Goal: Check status: Check status

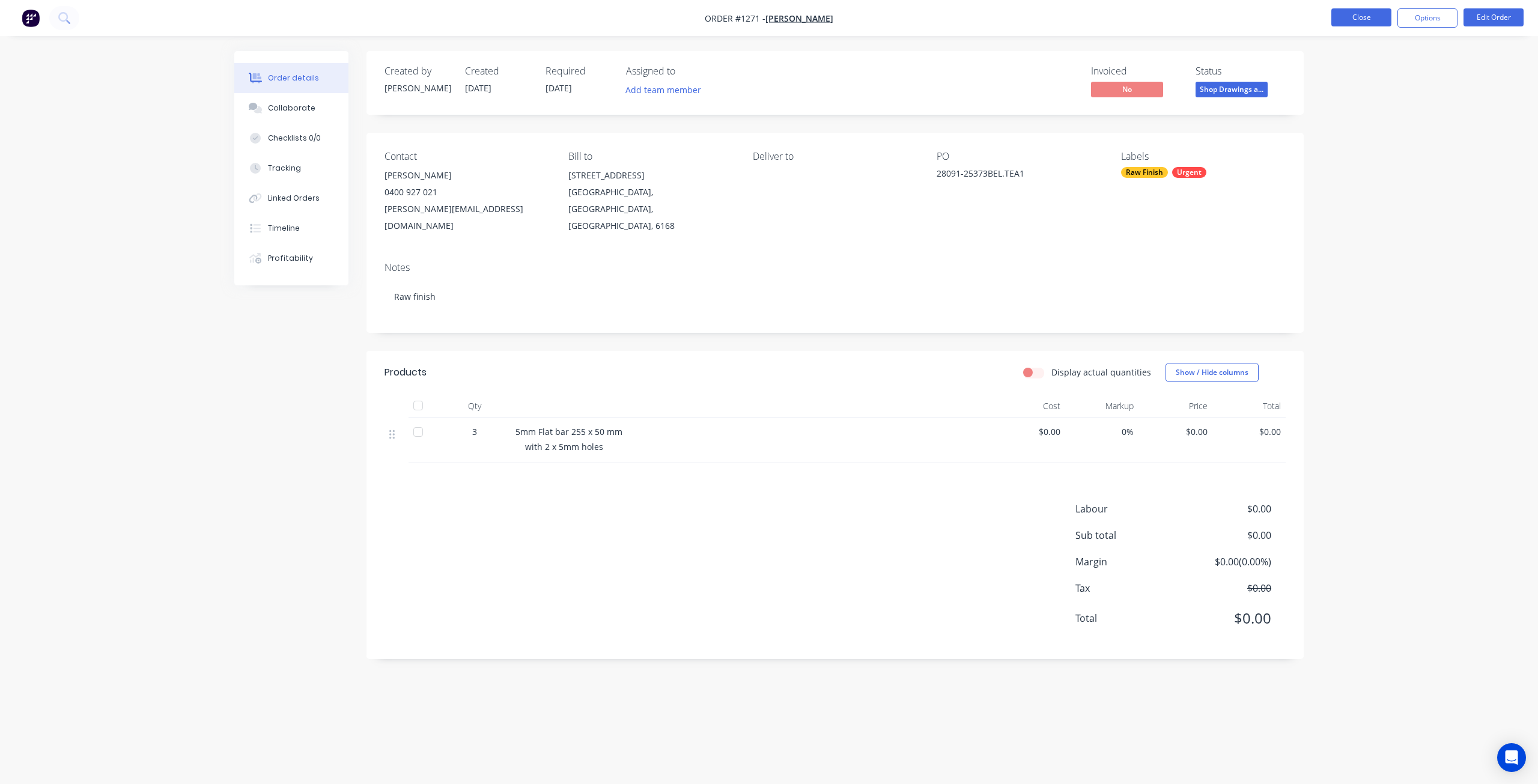
click at [1360, 18] on button "Close" at bounding box center [1362, 17] width 60 height 18
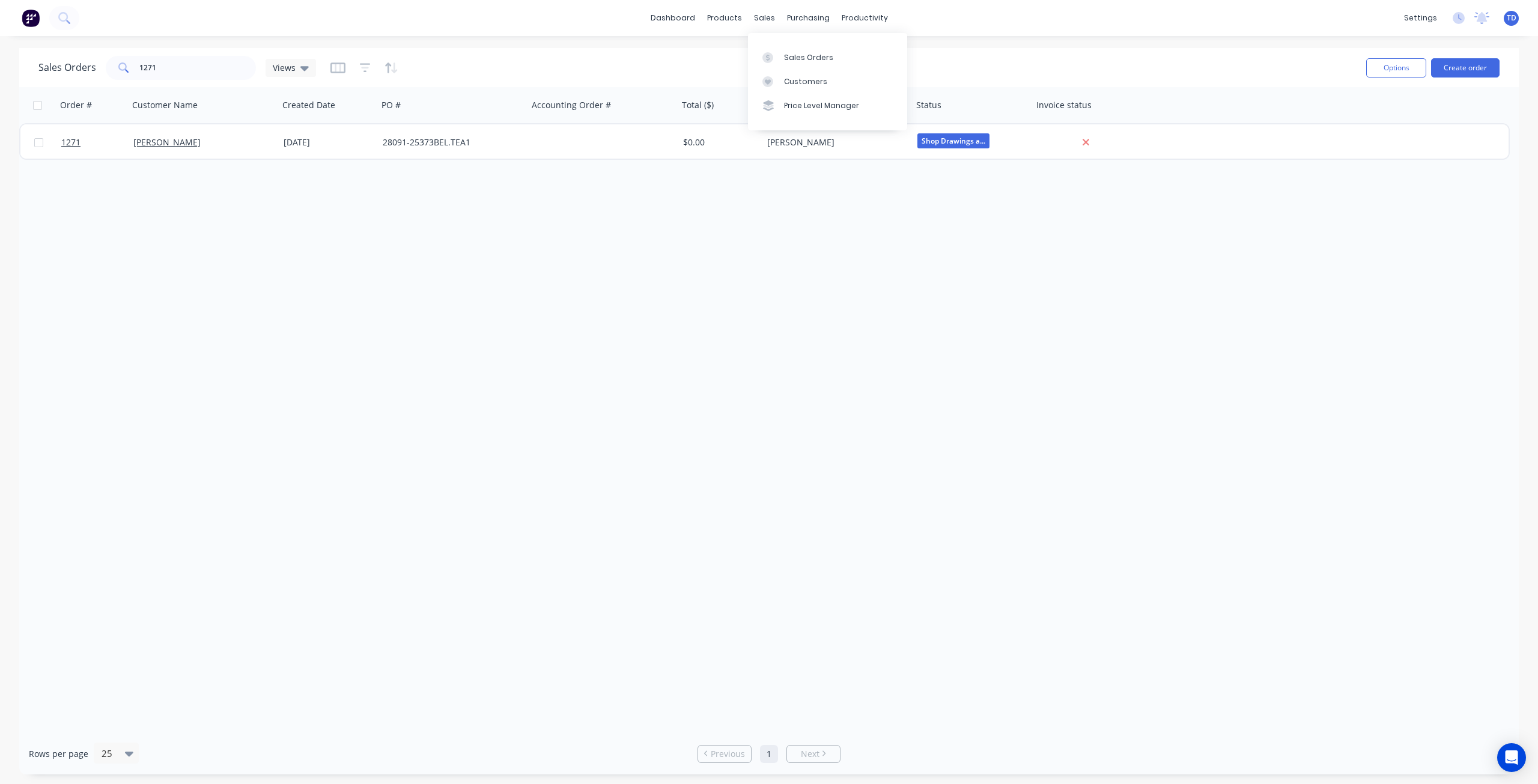
drag, startPoint x: 794, startPoint y: 47, endPoint x: 709, endPoint y: 43, distance: 85.1
click at [795, 46] on link "Sales Orders" at bounding box center [828, 57] width 160 height 24
click at [225, 72] on input "1271" at bounding box center [198, 68] width 117 height 24
type input "1"
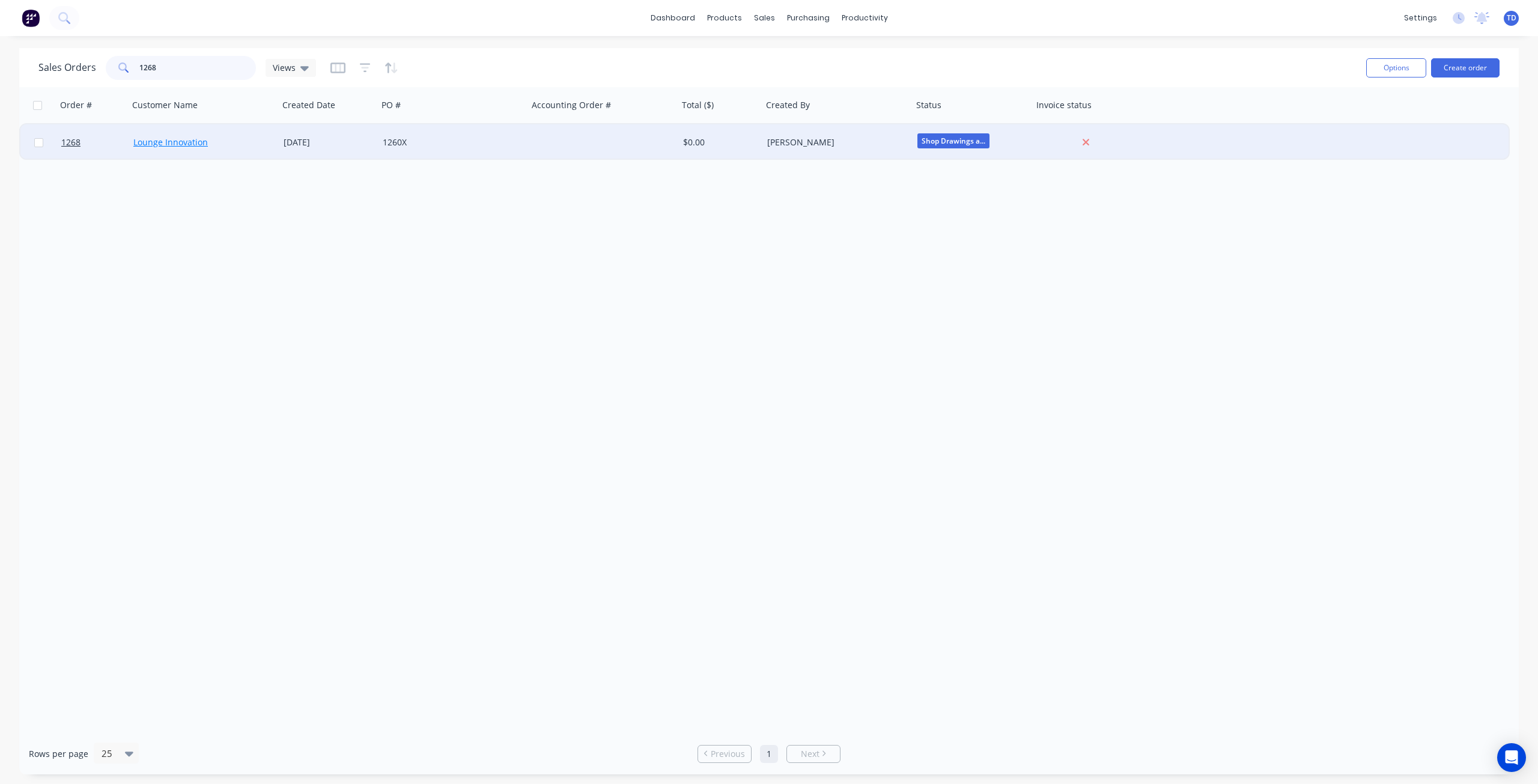
type input "1268"
click at [187, 146] on link "Lounge Innovation" at bounding box center [171, 142] width 75 height 11
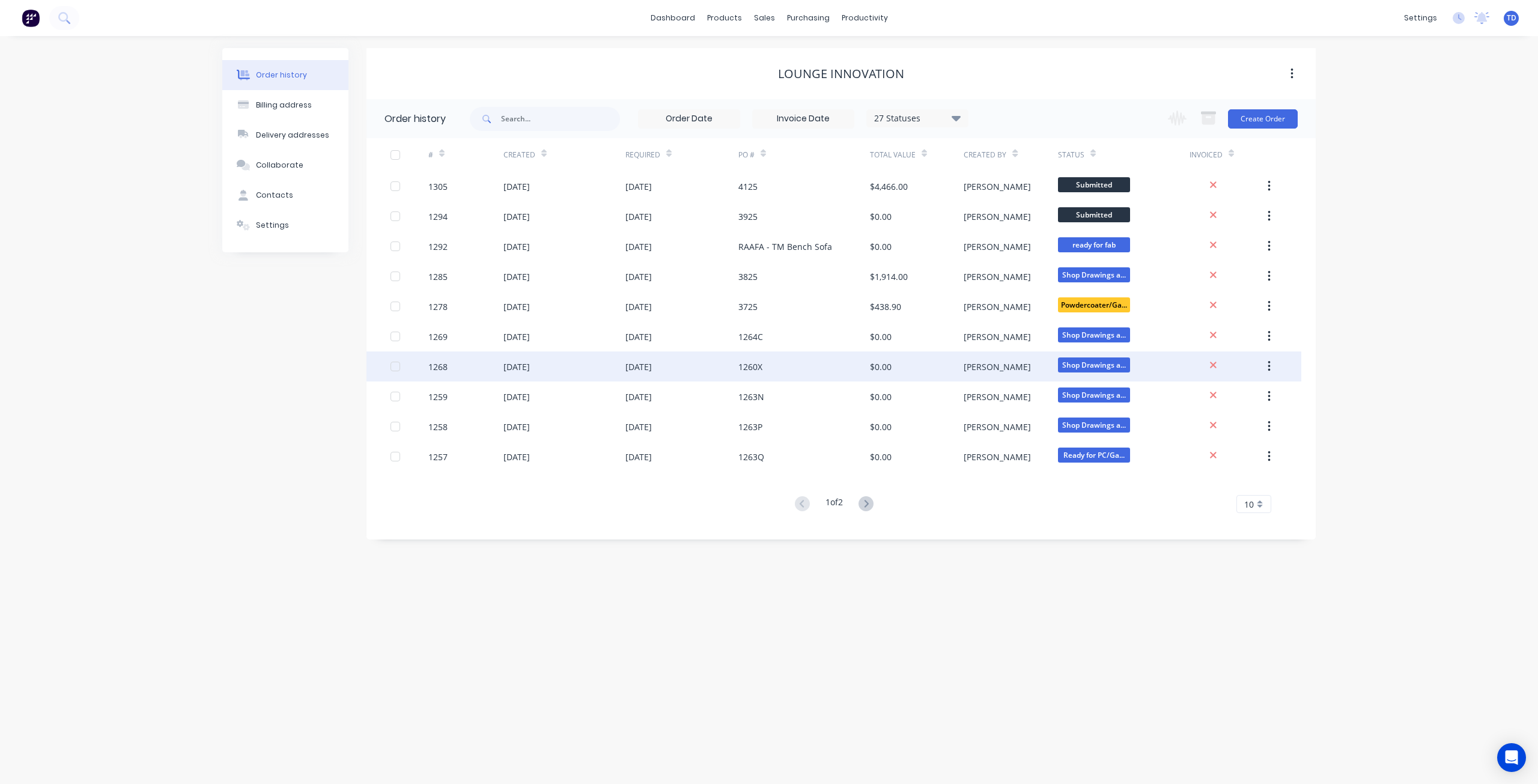
click at [796, 371] on div "1260X" at bounding box center [804, 366] width 132 height 30
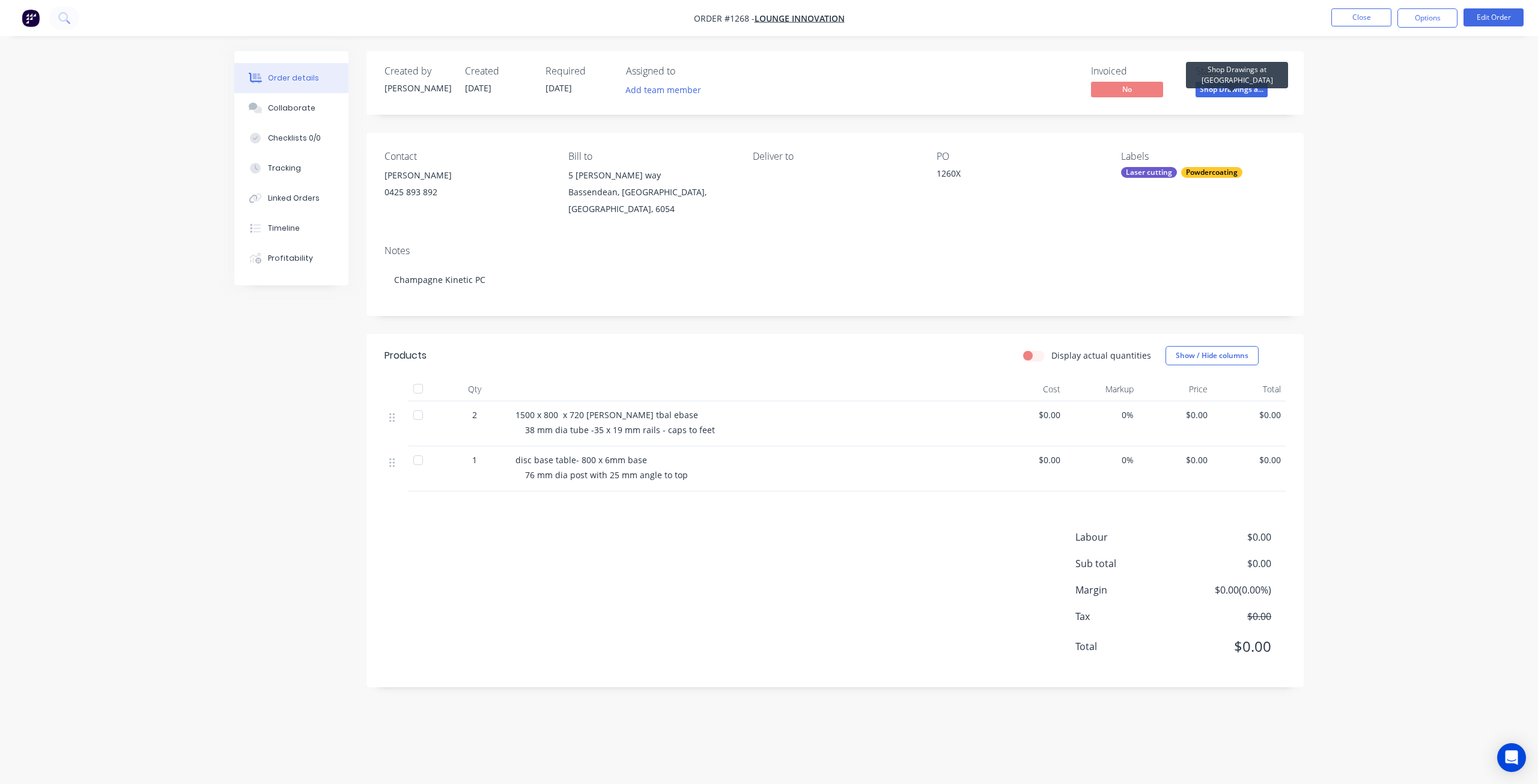
click at [1252, 90] on span "Shop Drawings a..." at bounding box center [1232, 89] width 72 height 15
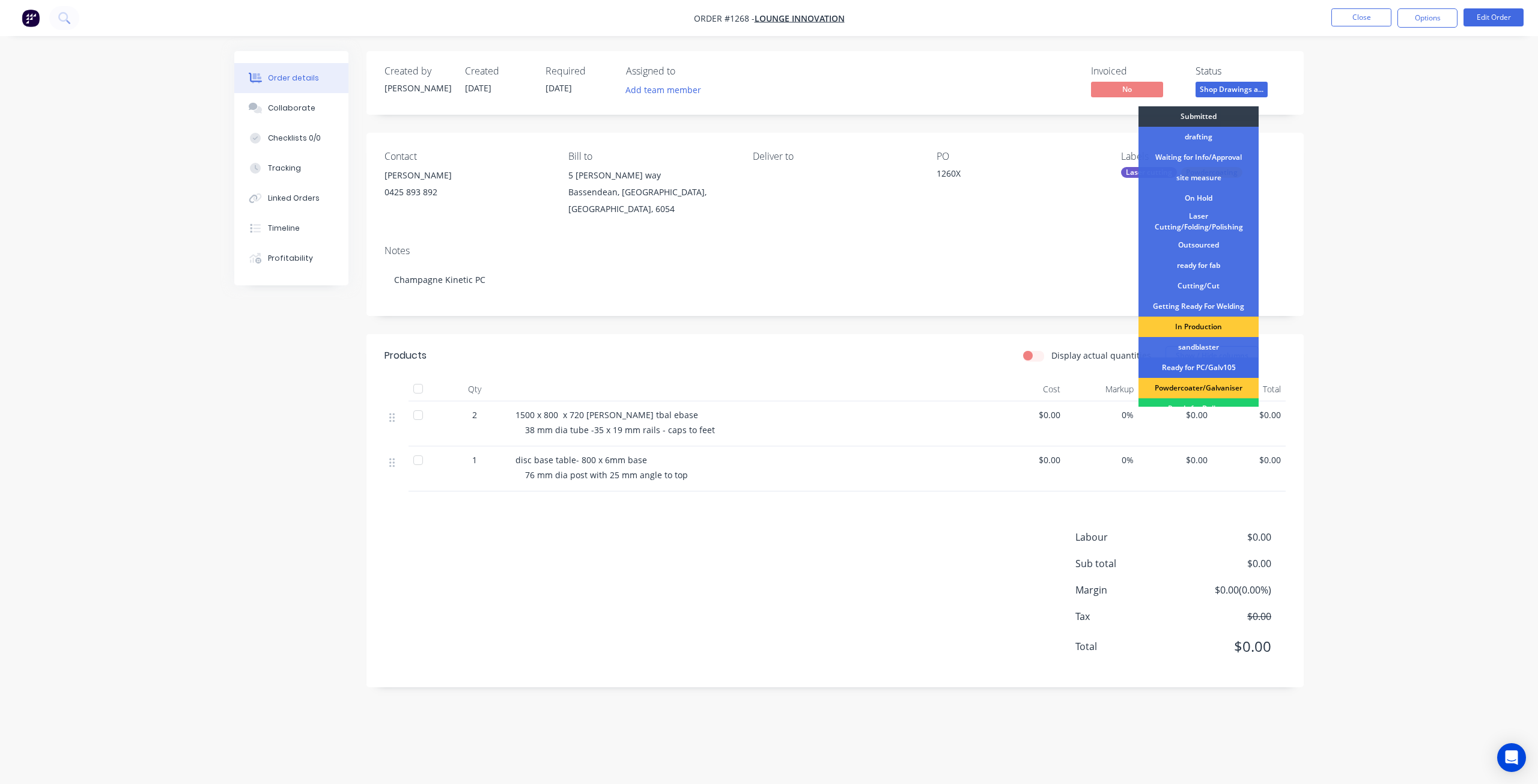
click at [1206, 364] on div "Ready for PC/Galv105" at bounding box center [1199, 368] width 120 height 20
